Goal: Check status

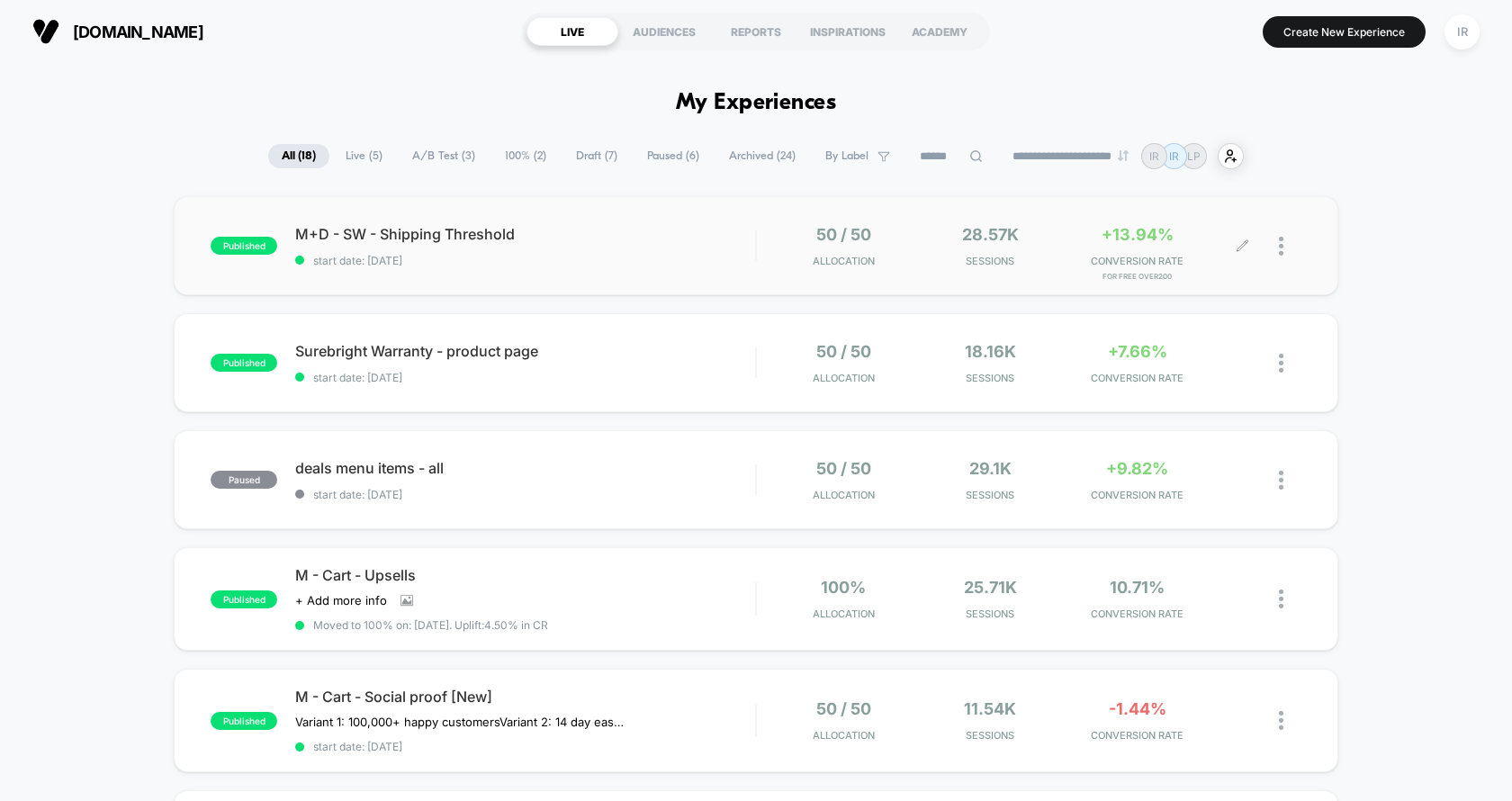
click at [1037, 263] on span "Sessions" at bounding box center [991, 261] width 138 height 13
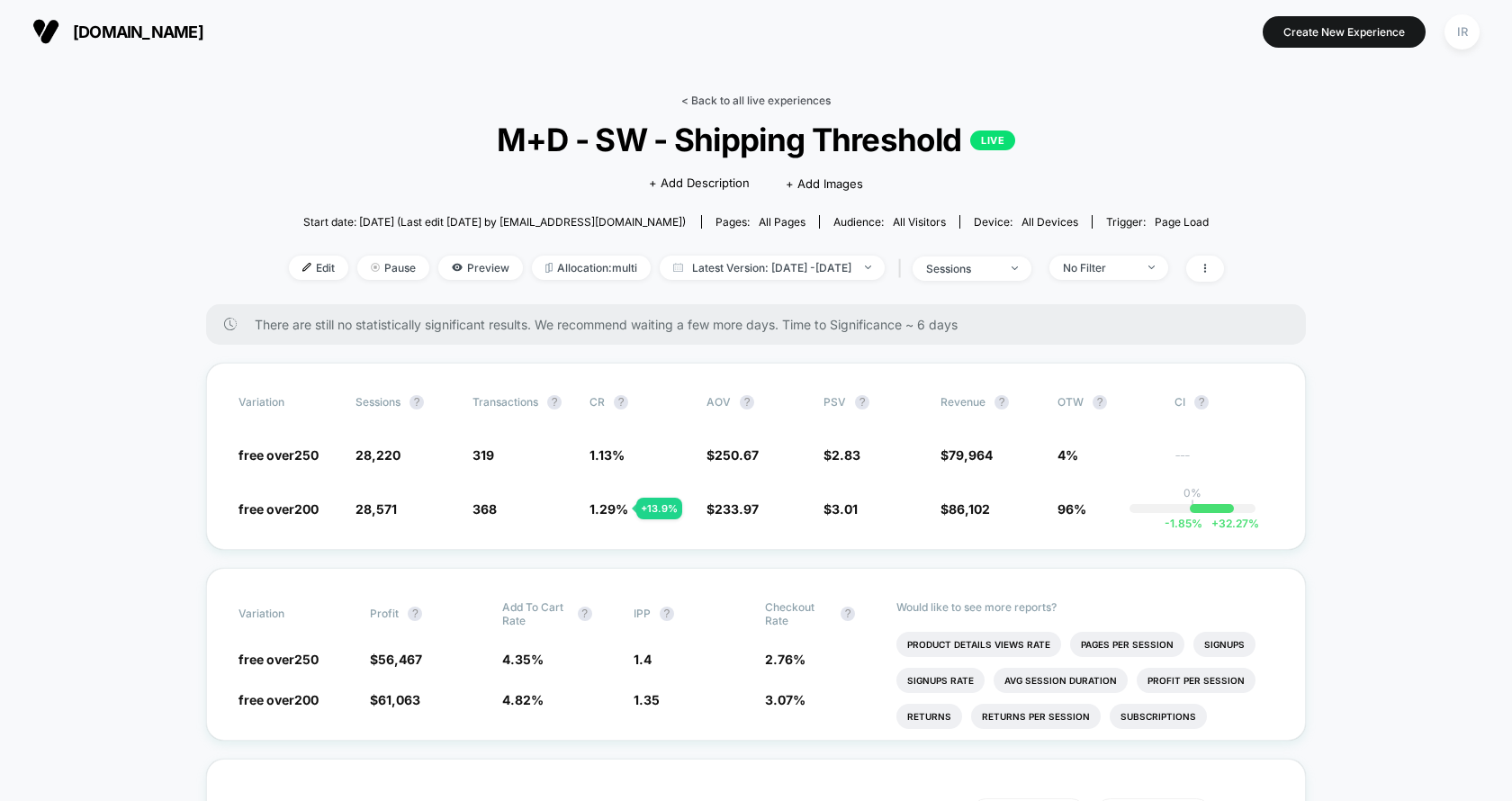
click at [733, 103] on link "< Back to all live experiences" at bounding box center [756, 100] width 149 height 14
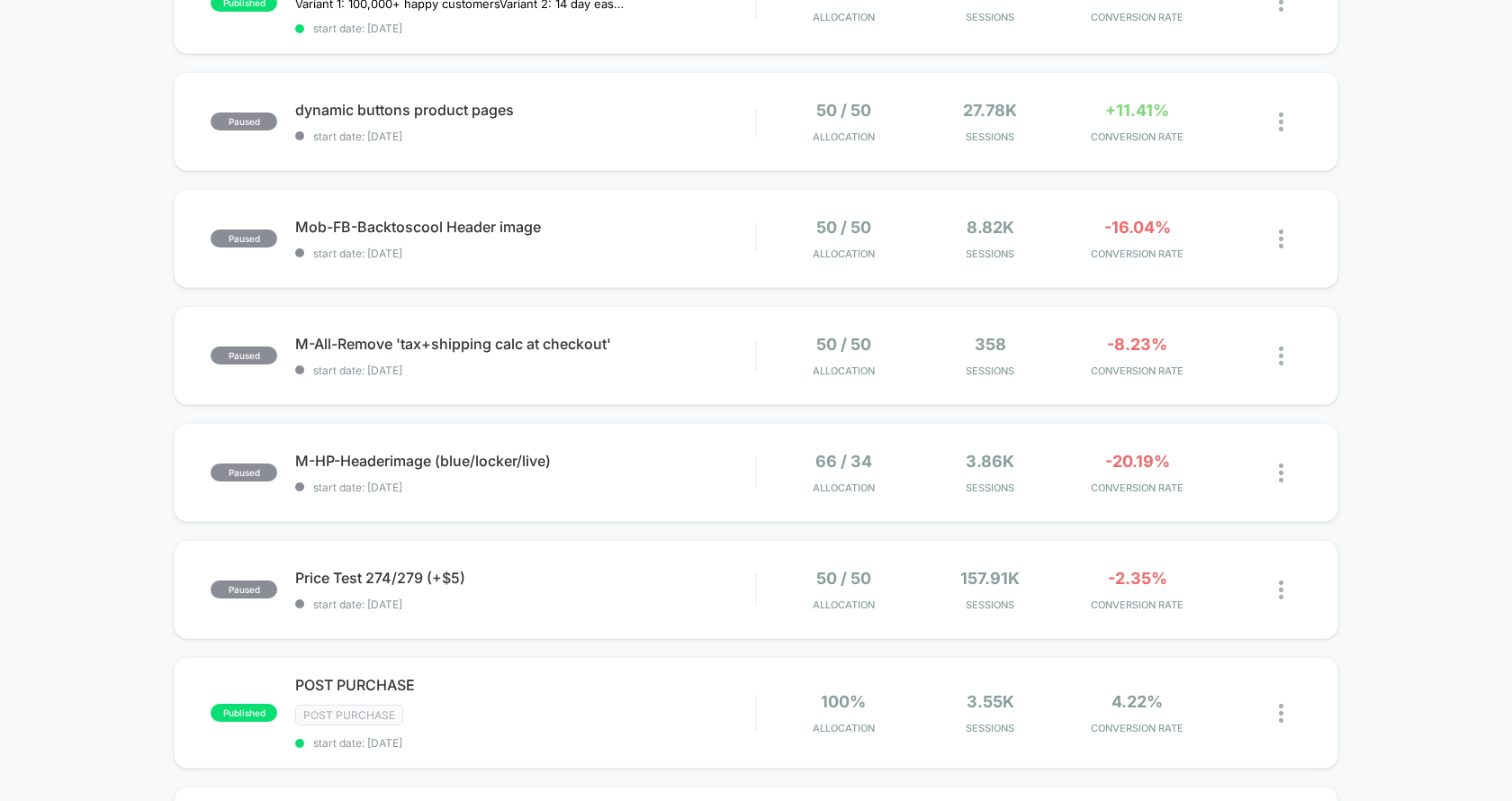
scroll to position [473, 0]
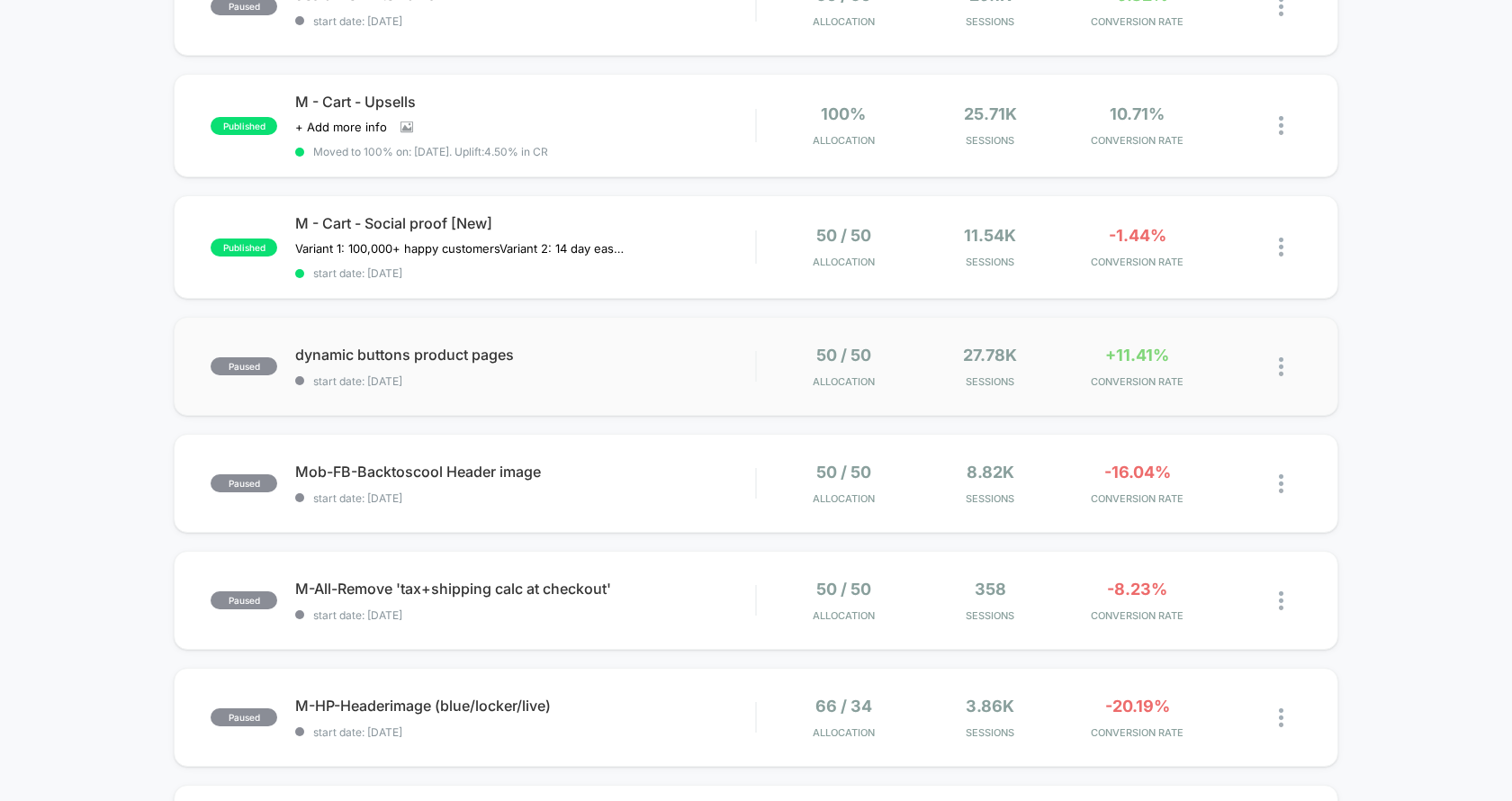
click at [786, 398] on div "paused dynamic buttons product pages start date: [DATE] 50 / 50 Allocation 27.7…" at bounding box center [756, 366] width 1165 height 99
click at [786, 351] on div "50 / 50 Allocation" at bounding box center [844, 366] width 138 height 42
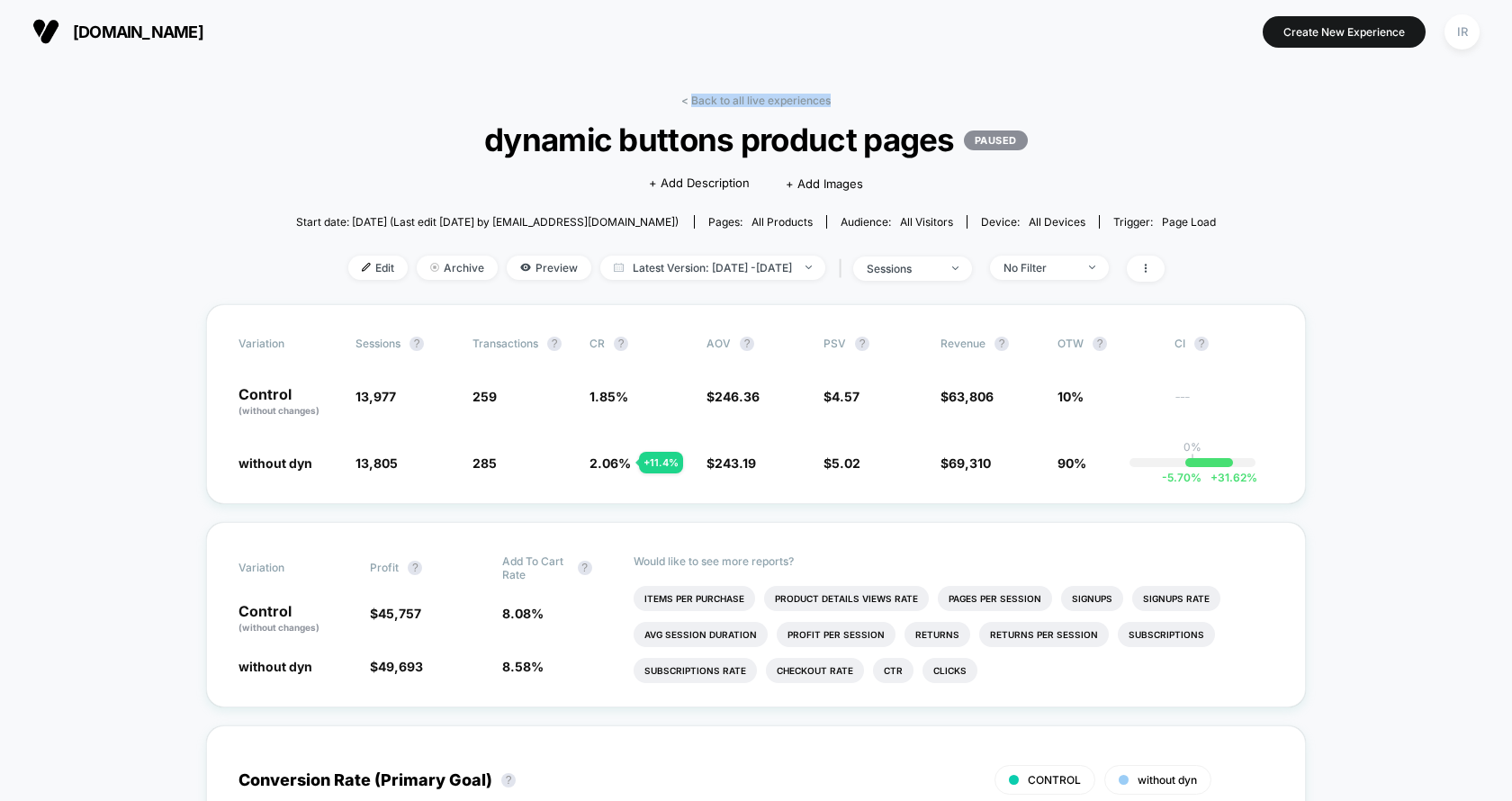
drag, startPoint x: 693, startPoint y: 100, endPoint x: 727, endPoint y: 120, distance: 39.4
click at [727, 120] on div "< Back to all live experiences dynamic buttons product pages PAUSED Click to ed…" at bounding box center [757, 199] width 921 height 211
drag, startPoint x: 233, startPoint y: 470, endPoint x: 1023, endPoint y: 498, distance: 790.5
click at [1028, 498] on div "Variation Sessions ? Transactions ? CR ? AOV ? PSV ? Revenue ? OTW ? CI ? Contr…" at bounding box center [756, 403] width 1100 height 200
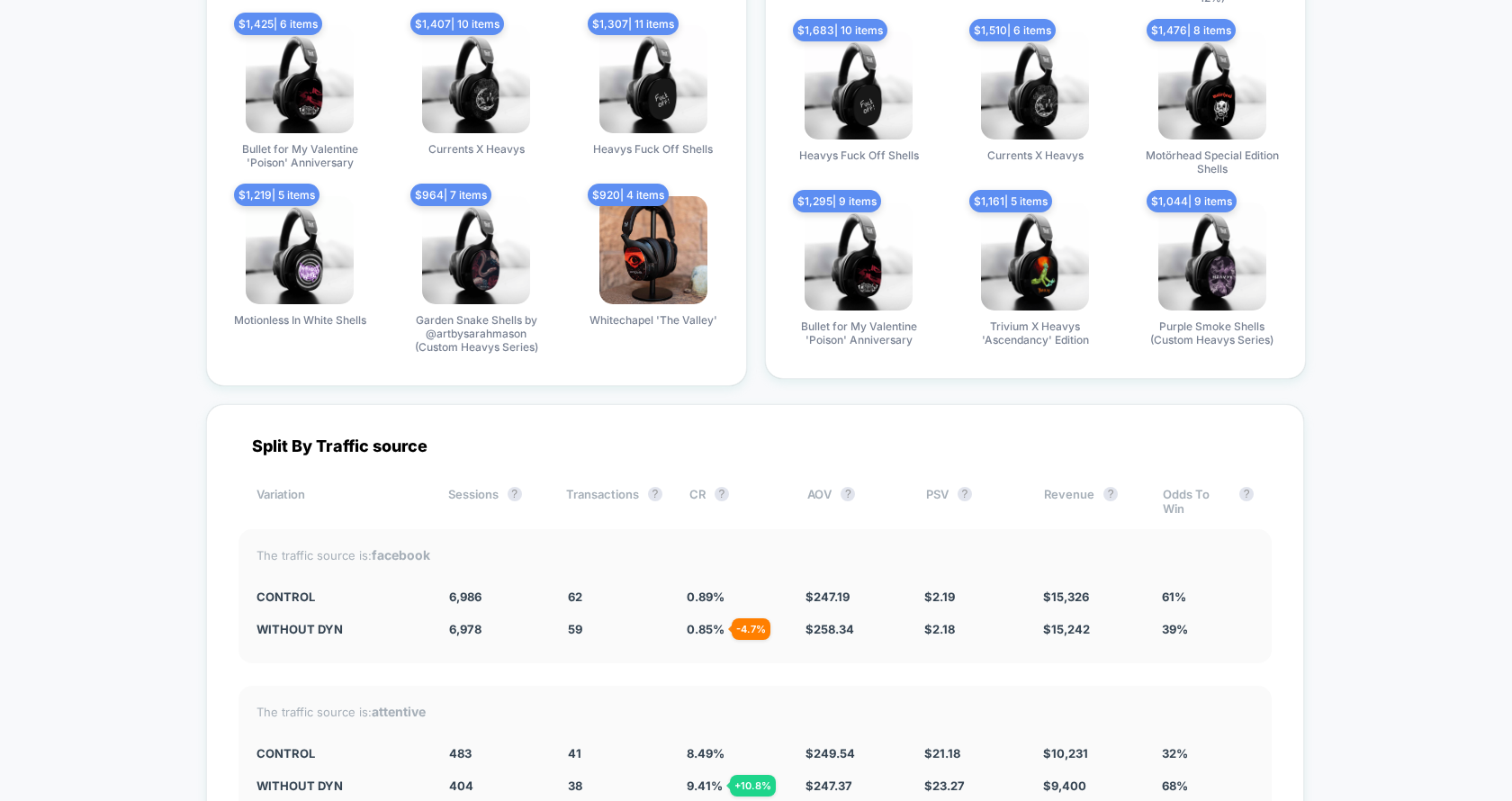
scroll to position [4162, 0]
